Goal: Book appointment/travel/reservation

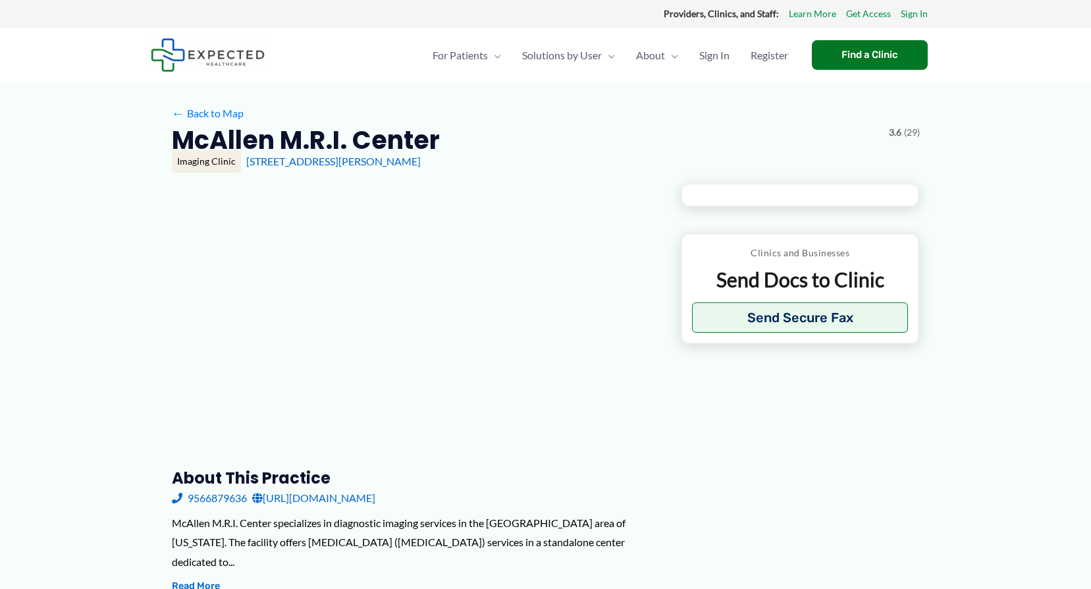
type input "**********"
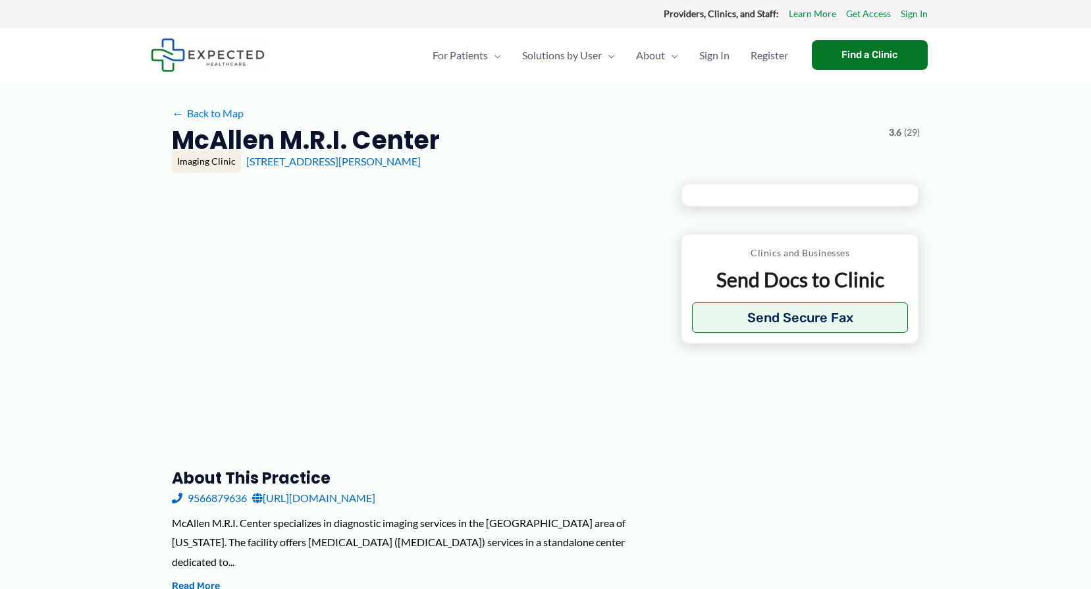
type input "**********"
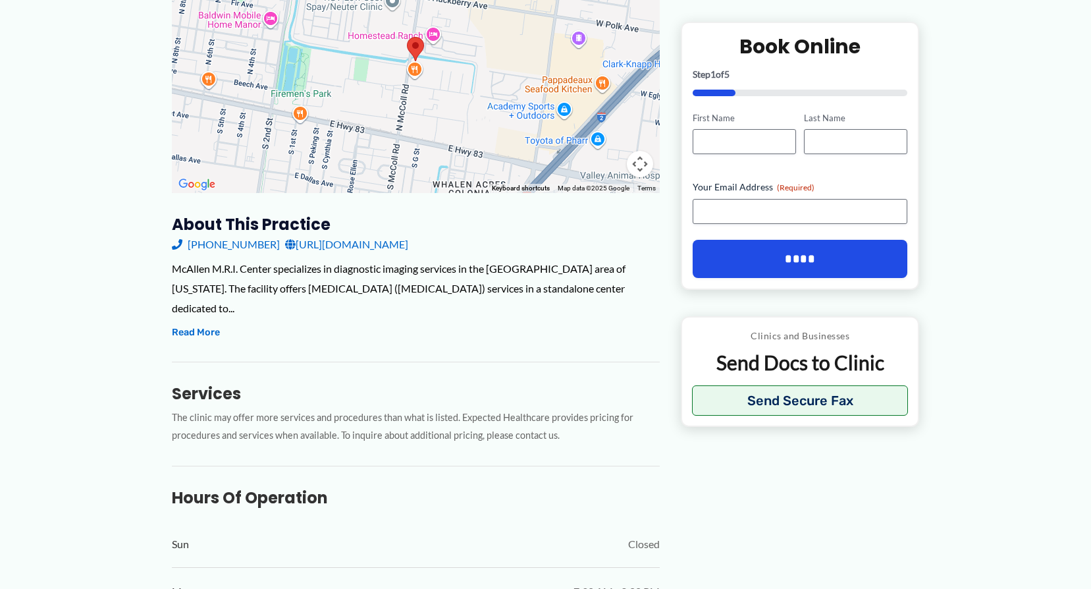
scroll to position [263, 0]
click at [326, 247] on link "[URL][DOMAIN_NAME]" at bounding box center [346, 244] width 123 height 20
